Goal: Information Seeking & Learning: Learn about a topic

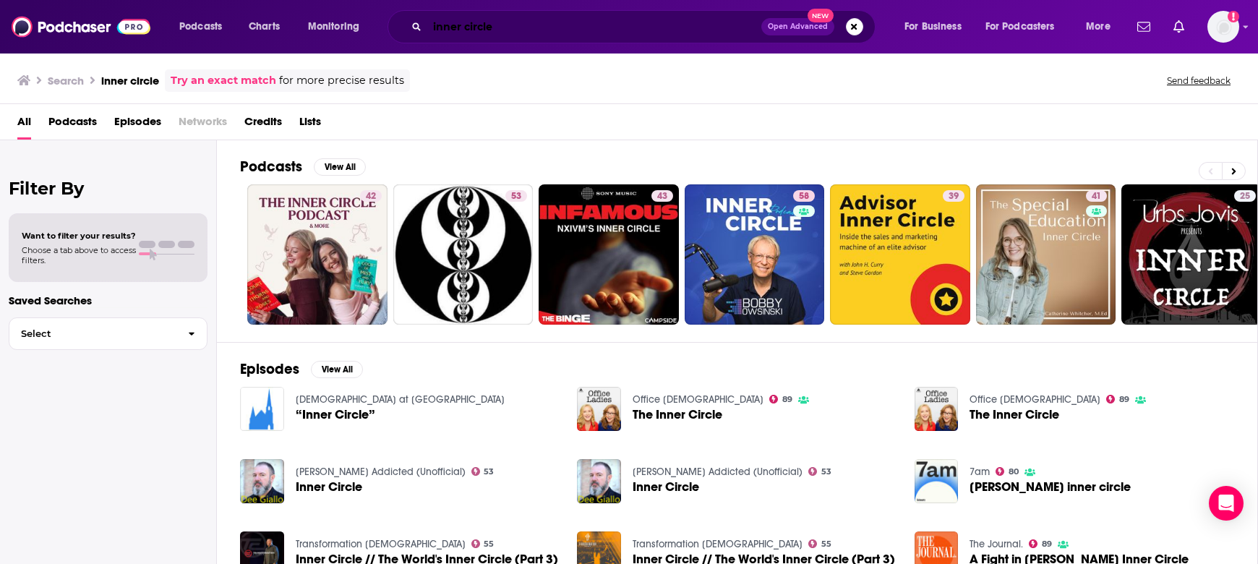
click at [575, 35] on input "inner circle" at bounding box center [594, 26] width 334 height 23
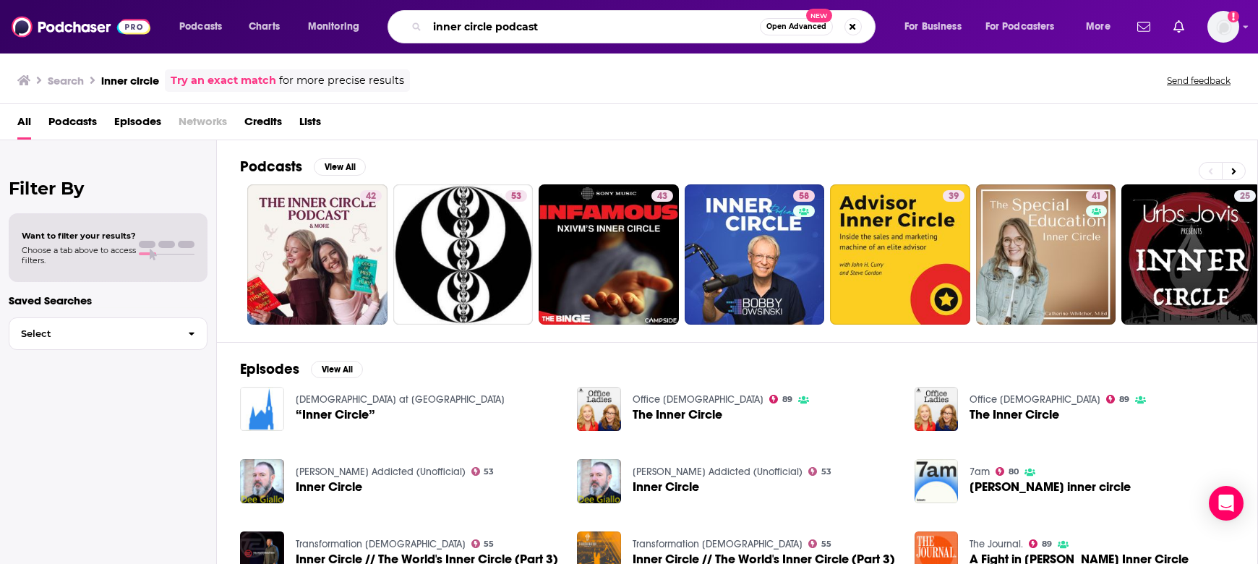
type input "inner circle podcast"
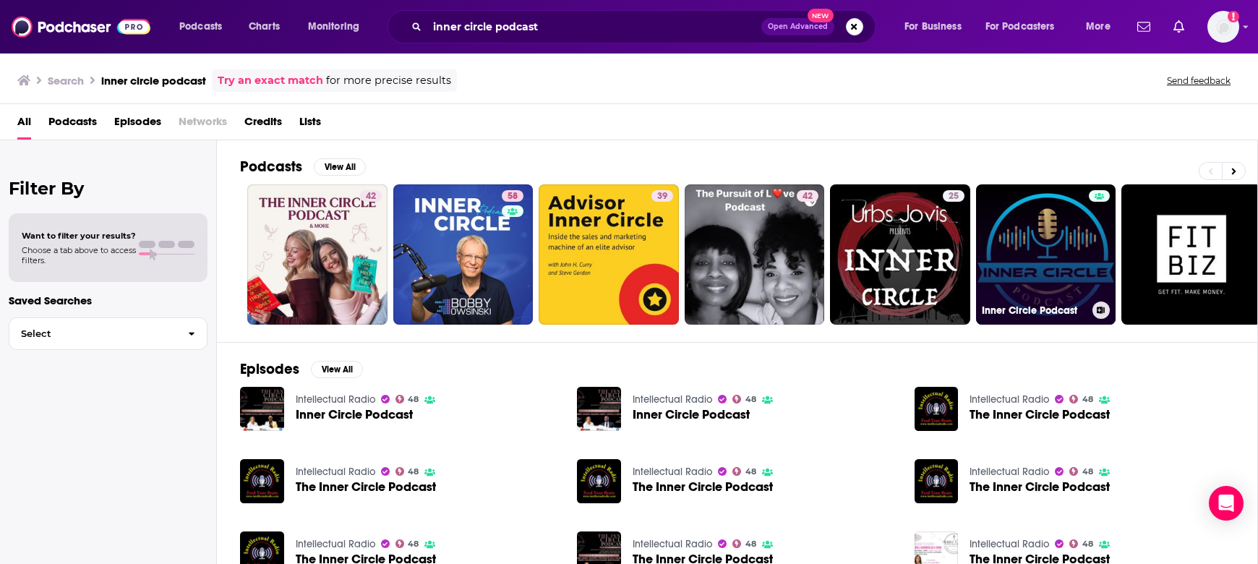
click at [1057, 250] on link "Inner Circle Podcast" at bounding box center [1046, 254] width 140 height 140
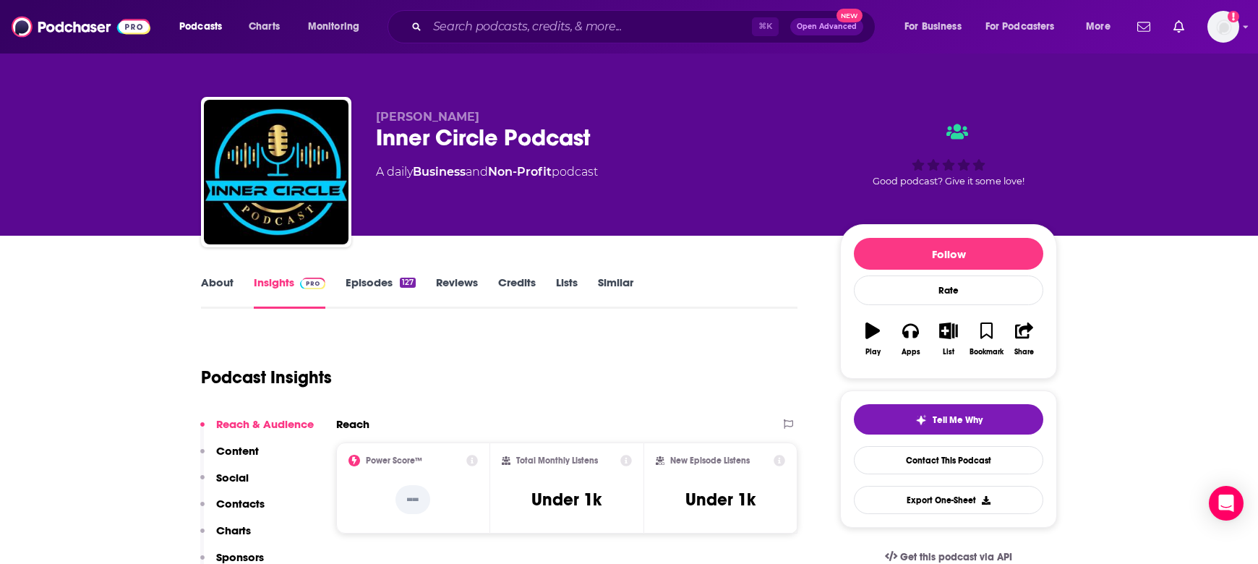
click at [220, 286] on link "About" at bounding box center [217, 291] width 33 height 33
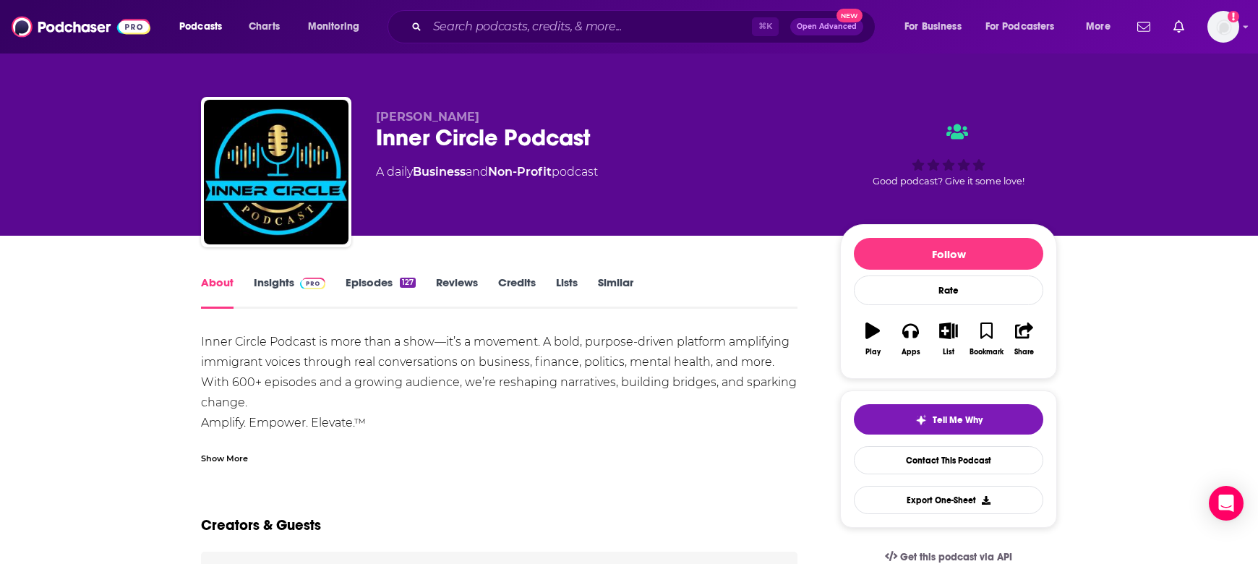
click at [379, 291] on link "Episodes 127" at bounding box center [380, 291] width 70 height 33
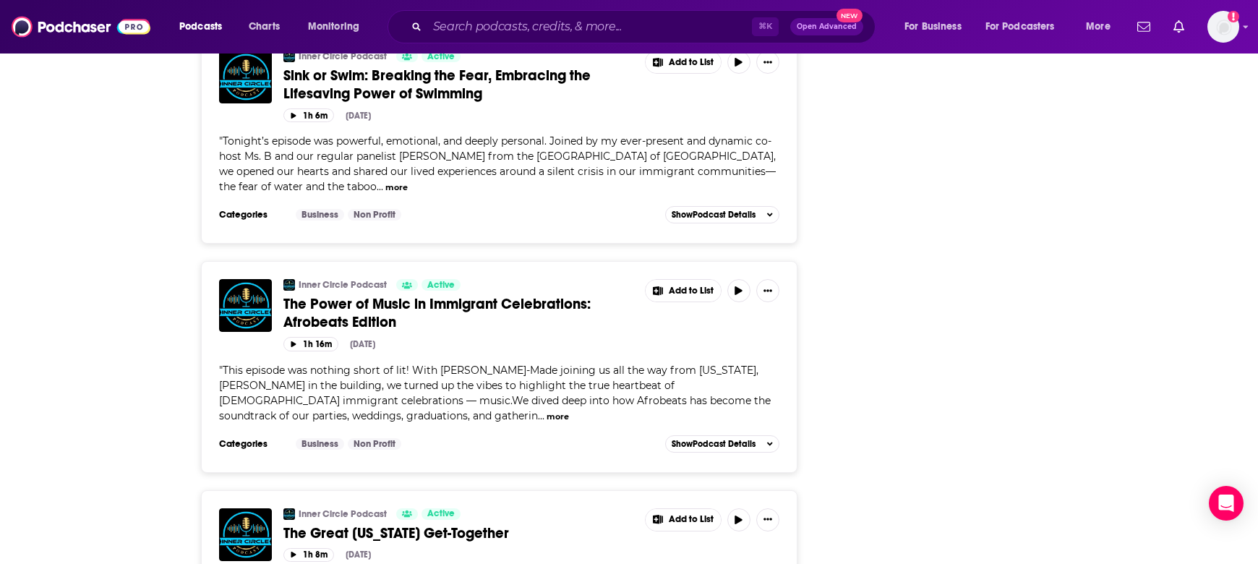
scroll to position [2144, 0]
